Goal: Task Accomplishment & Management: Use online tool/utility

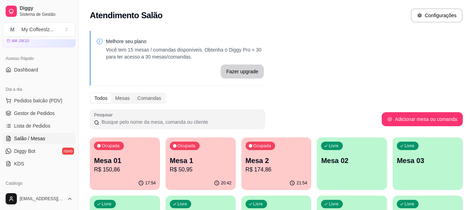
click at [352, 154] on div "Livre Mesa 02" at bounding box center [352, 159] width 70 height 44
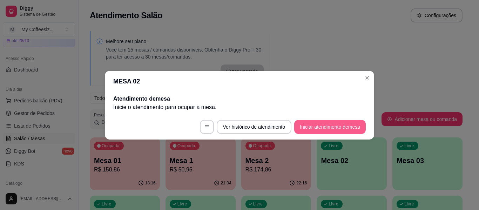
click at [332, 123] on button "Iniciar atendimento de mesa" at bounding box center [330, 127] width 72 height 14
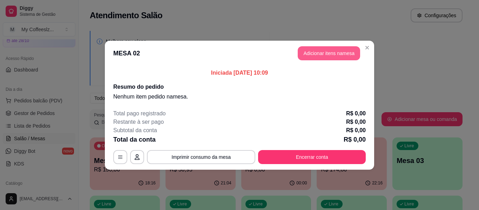
click at [320, 54] on button "Adicionar itens na mesa" at bounding box center [329, 53] width 62 height 14
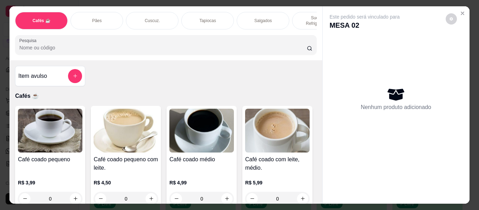
click at [217, 15] on div "Tapiocas" at bounding box center [207, 21] width 53 height 18
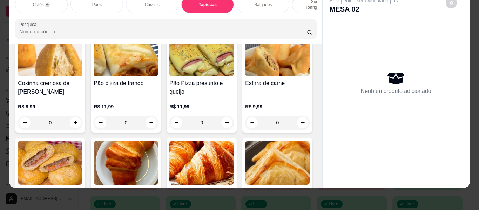
scroll to position [2229, 0]
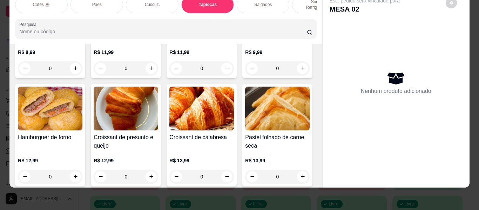
type input "1"
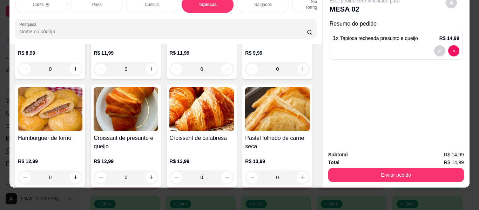
scroll to position [0, 0]
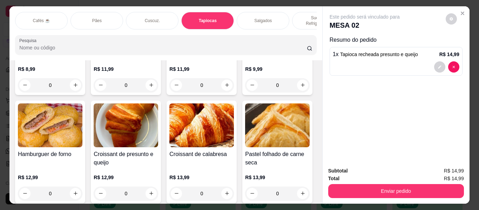
click at [298, 12] on div "Sucos e Refrigerantes" at bounding box center [318, 21] width 53 height 18
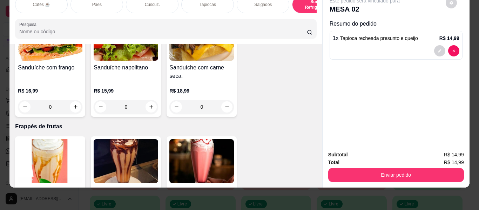
scroll to position [3412, 0]
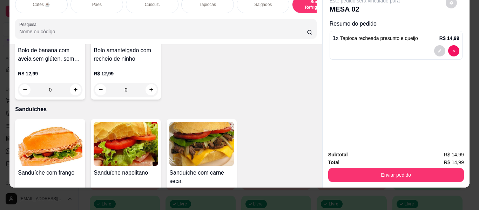
type input "1"
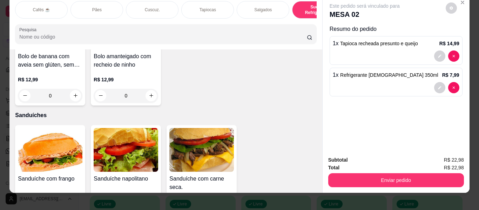
scroll to position [0, 0]
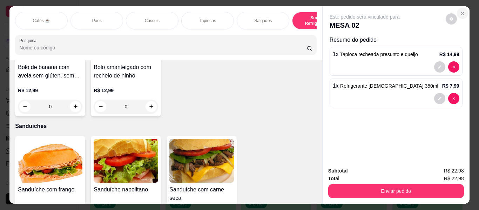
click at [460, 11] on icon "Close" at bounding box center [463, 14] width 6 height 6
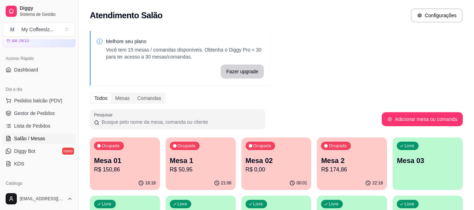
click at [272, 168] on p "R$ 0,00" at bounding box center [276, 170] width 62 height 8
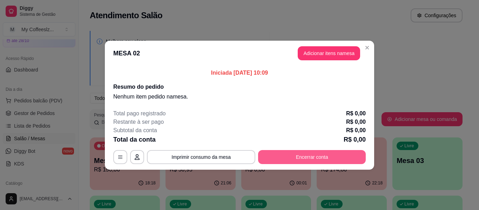
click at [312, 154] on button "Encerrar conta" at bounding box center [312, 157] width 108 height 14
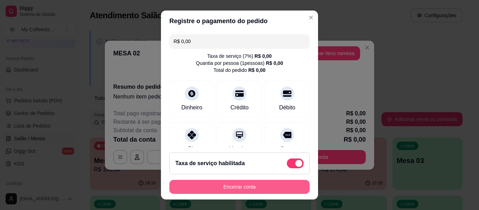
click at [275, 189] on button "Encerrar conta" at bounding box center [239, 187] width 140 height 14
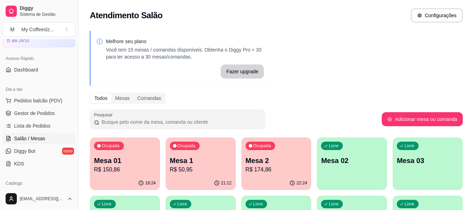
click at [182, 173] on p "R$ 50,95" at bounding box center [201, 170] width 62 height 8
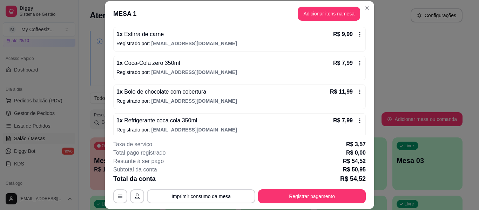
scroll to position [129, 0]
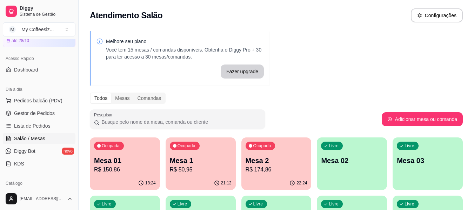
click at [339, 169] on div "Livre Mesa 02" at bounding box center [352, 159] width 70 height 44
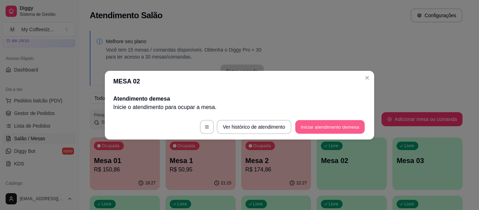
click at [322, 126] on button "Iniciar atendimento de mesa" at bounding box center [329, 127] width 69 height 14
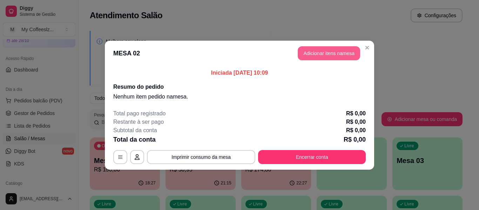
click at [340, 49] on button "Adicionar itens na mesa" at bounding box center [329, 53] width 62 height 14
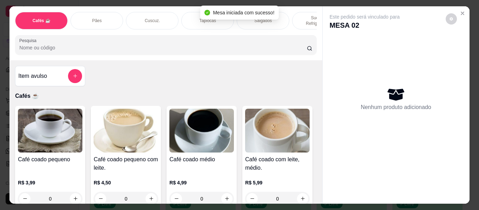
click at [190, 15] on div "Tapiocas" at bounding box center [207, 21] width 53 height 18
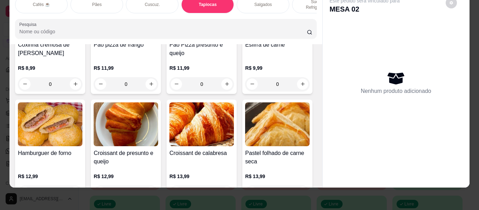
scroll to position [2229, 0]
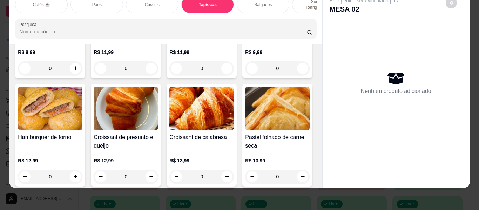
type input "1"
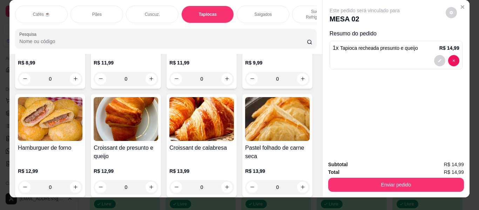
scroll to position [0, 0]
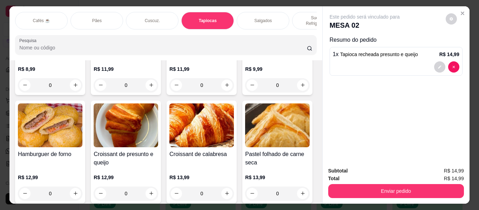
click at [305, 15] on p "Sucos e Refrigerantes" at bounding box center [318, 20] width 41 height 11
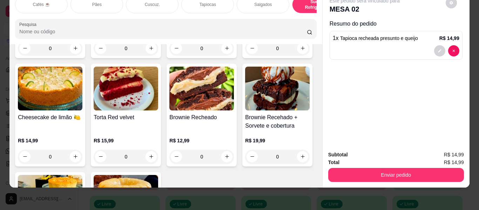
scroll to position [3342, 0]
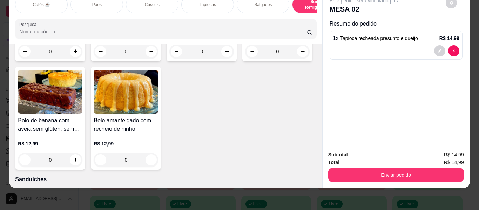
type input "1"
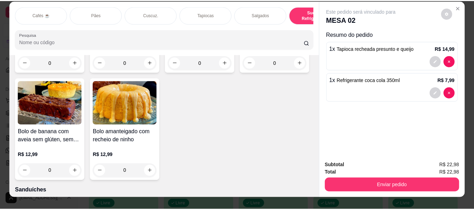
scroll to position [0, 0]
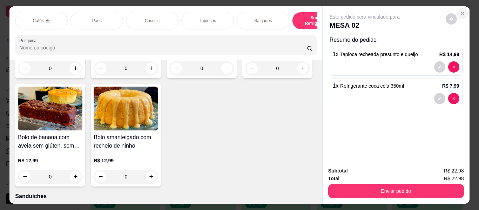
click at [462, 11] on icon "Close" at bounding box center [463, 14] width 6 height 6
